Goal: Find specific page/section: Find specific page/section

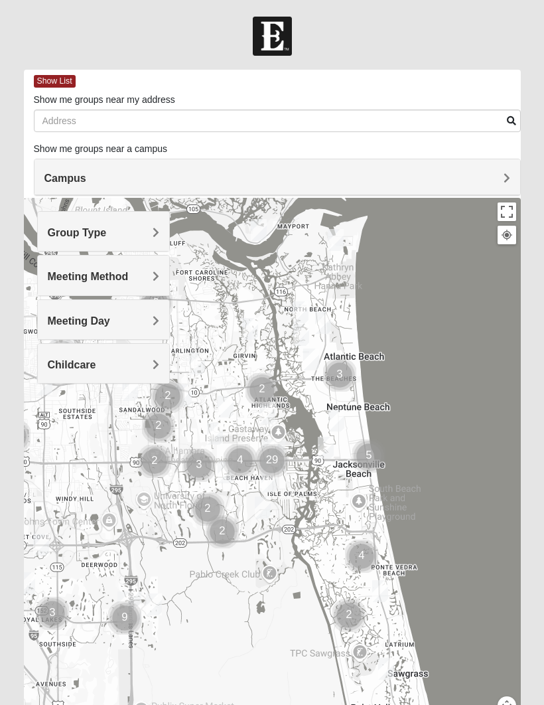
click at [135, 0] on body "Log In Find A Group Error Show List Loading Groups" at bounding box center [272, 389] width 544 height 779
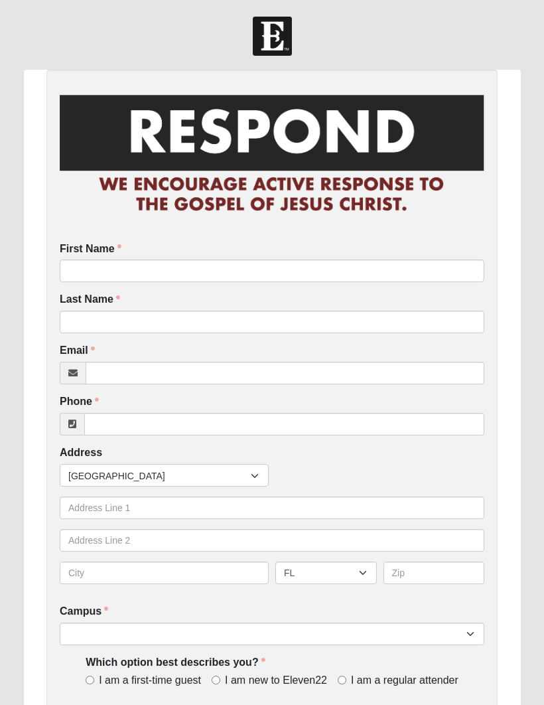
scroll to position [75, 0]
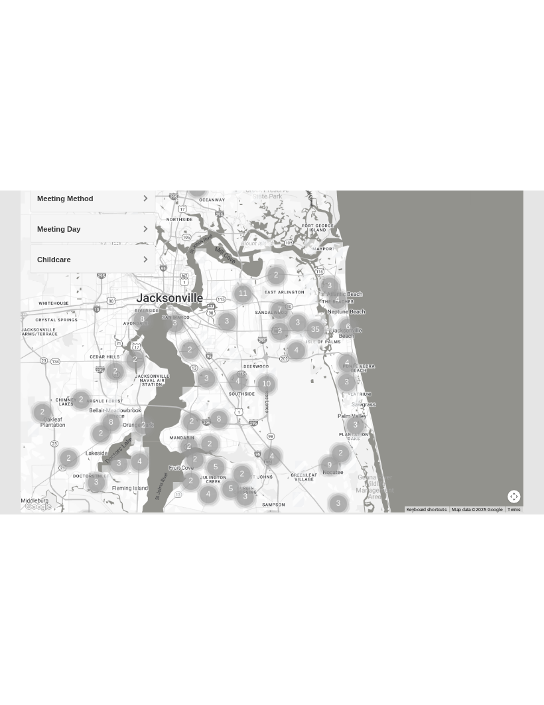
scroll to position [28, 0]
